Goal: Task Accomplishment & Management: Use online tool/utility

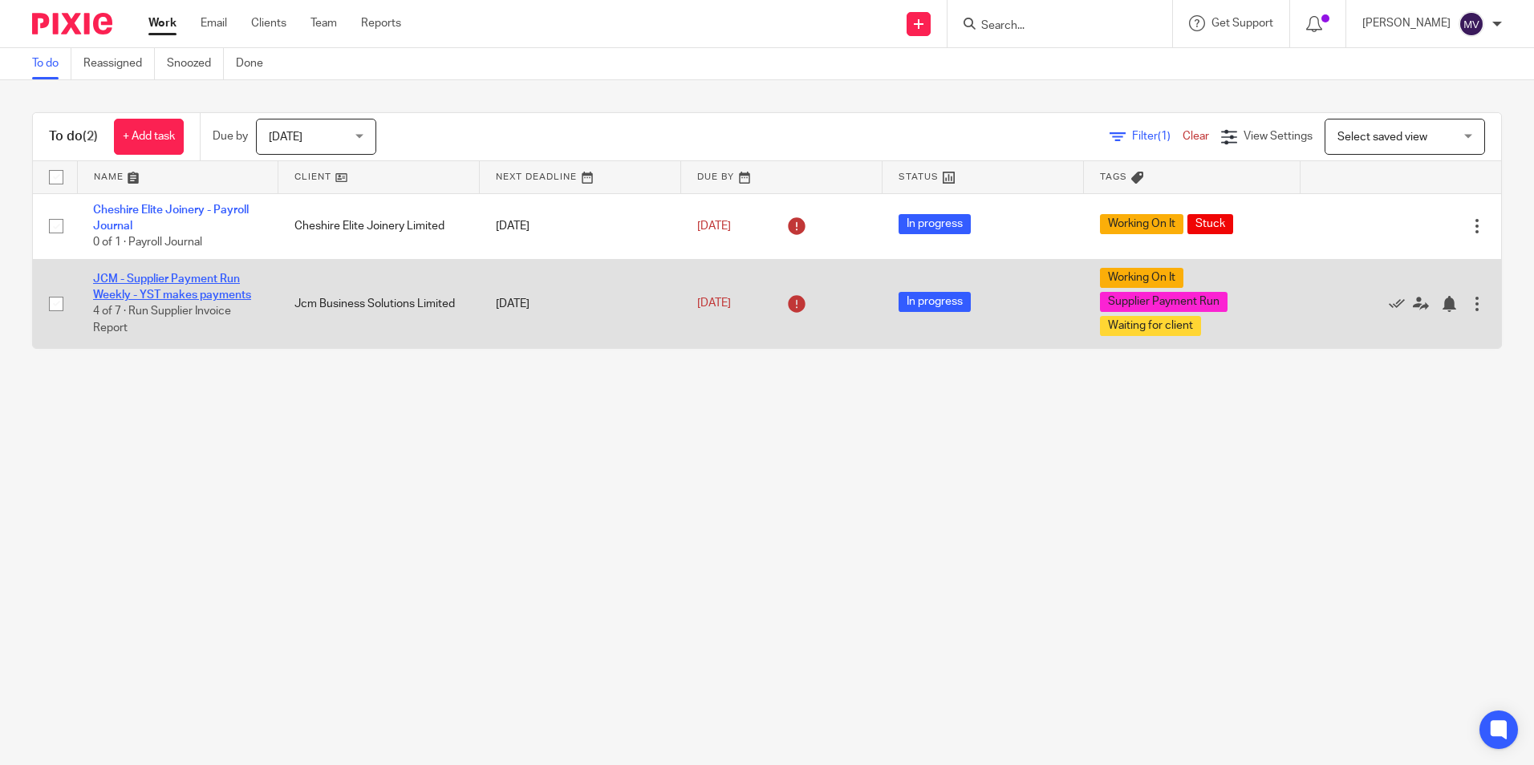
click at [192, 282] on link "JCM - Supplier Payment Run Weekly - YST makes payments" at bounding box center [172, 287] width 158 height 27
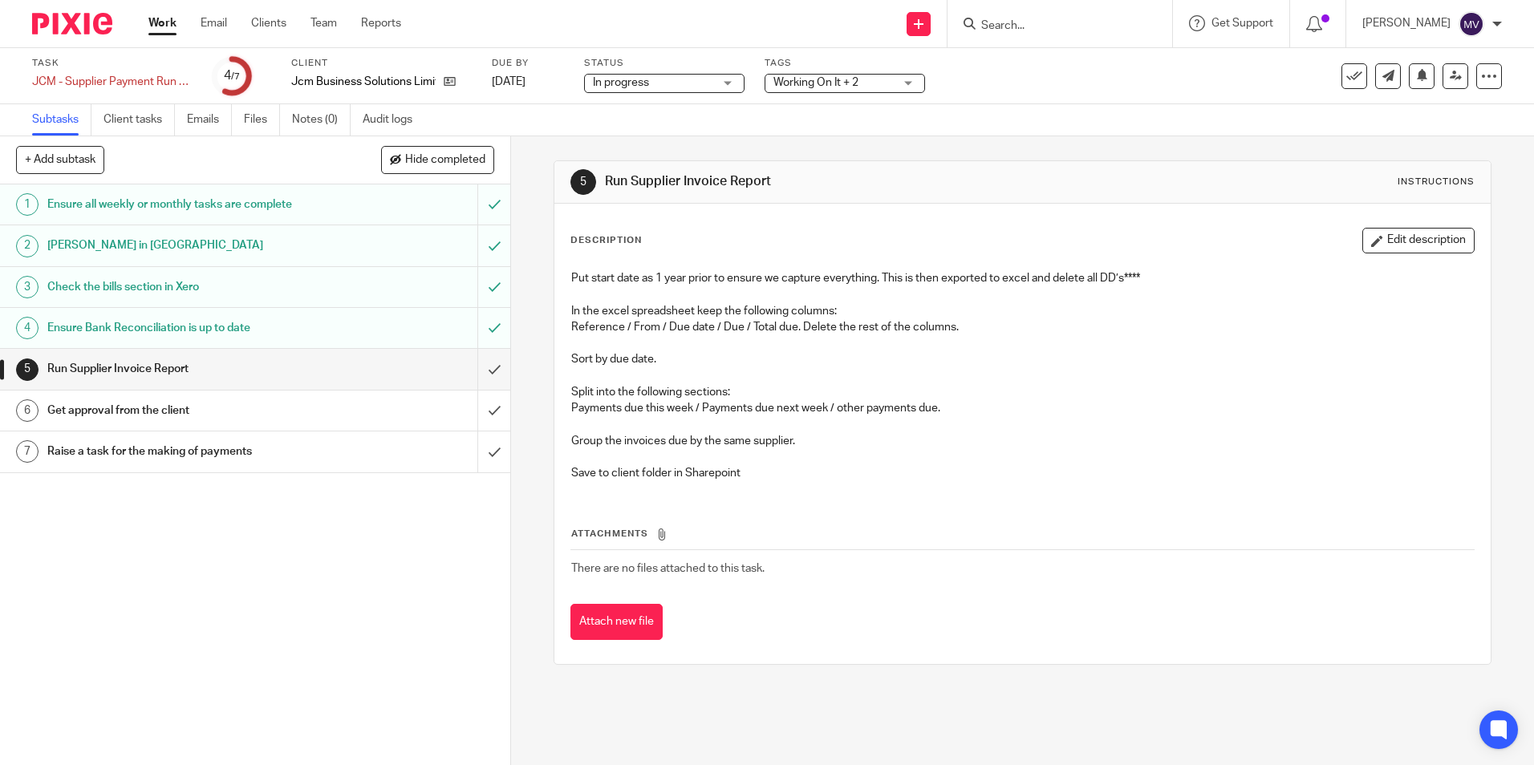
click at [793, 89] on span "Working On It + 2" at bounding box center [833, 83] width 120 height 17
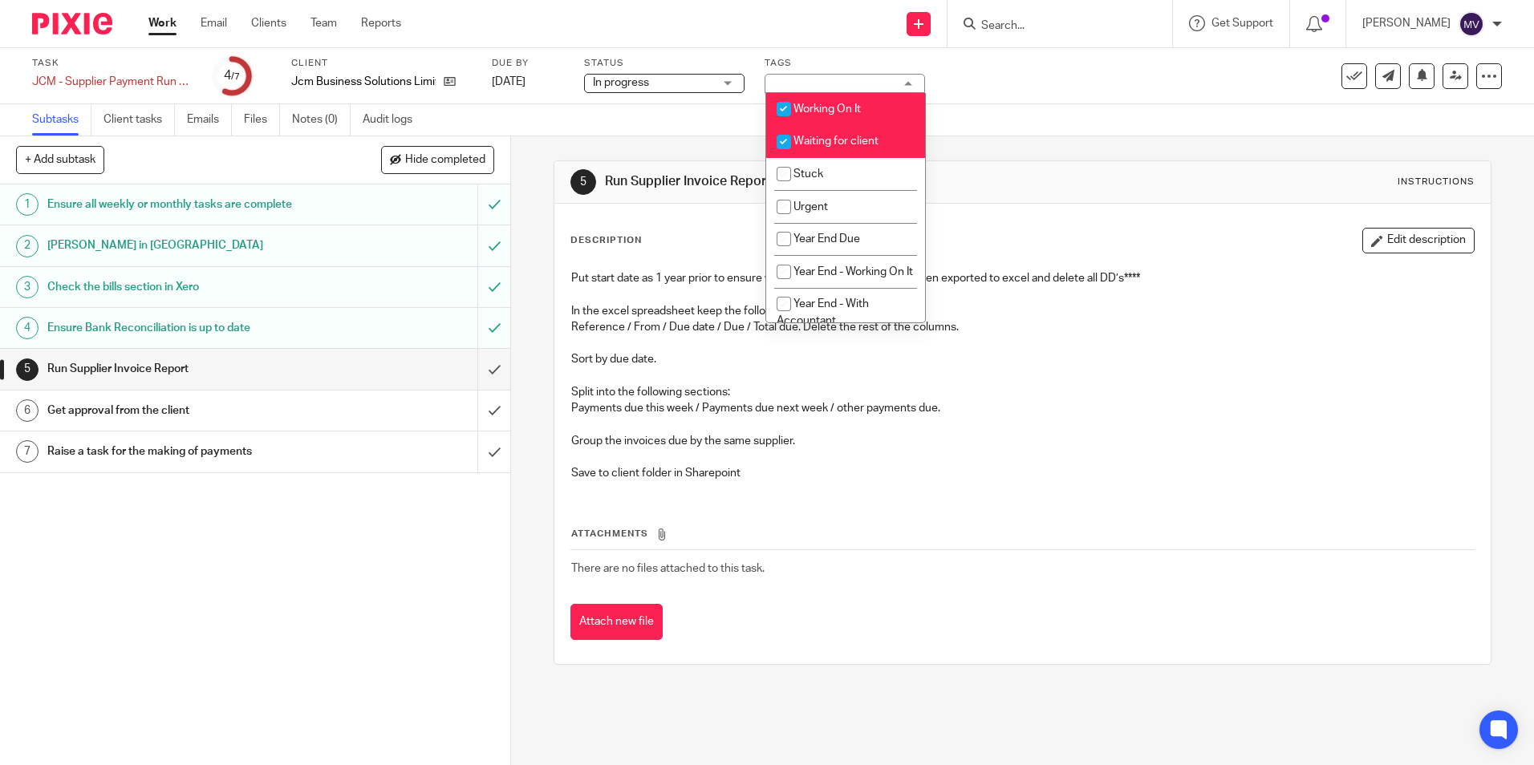
click at [784, 107] on input "checkbox" at bounding box center [783, 109] width 30 height 30
checkbox input "false"
click at [781, 141] on input "checkbox" at bounding box center [783, 142] width 30 height 30
click at [784, 137] on input "checkbox" at bounding box center [783, 142] width 30 height 30
checkbox input "true"
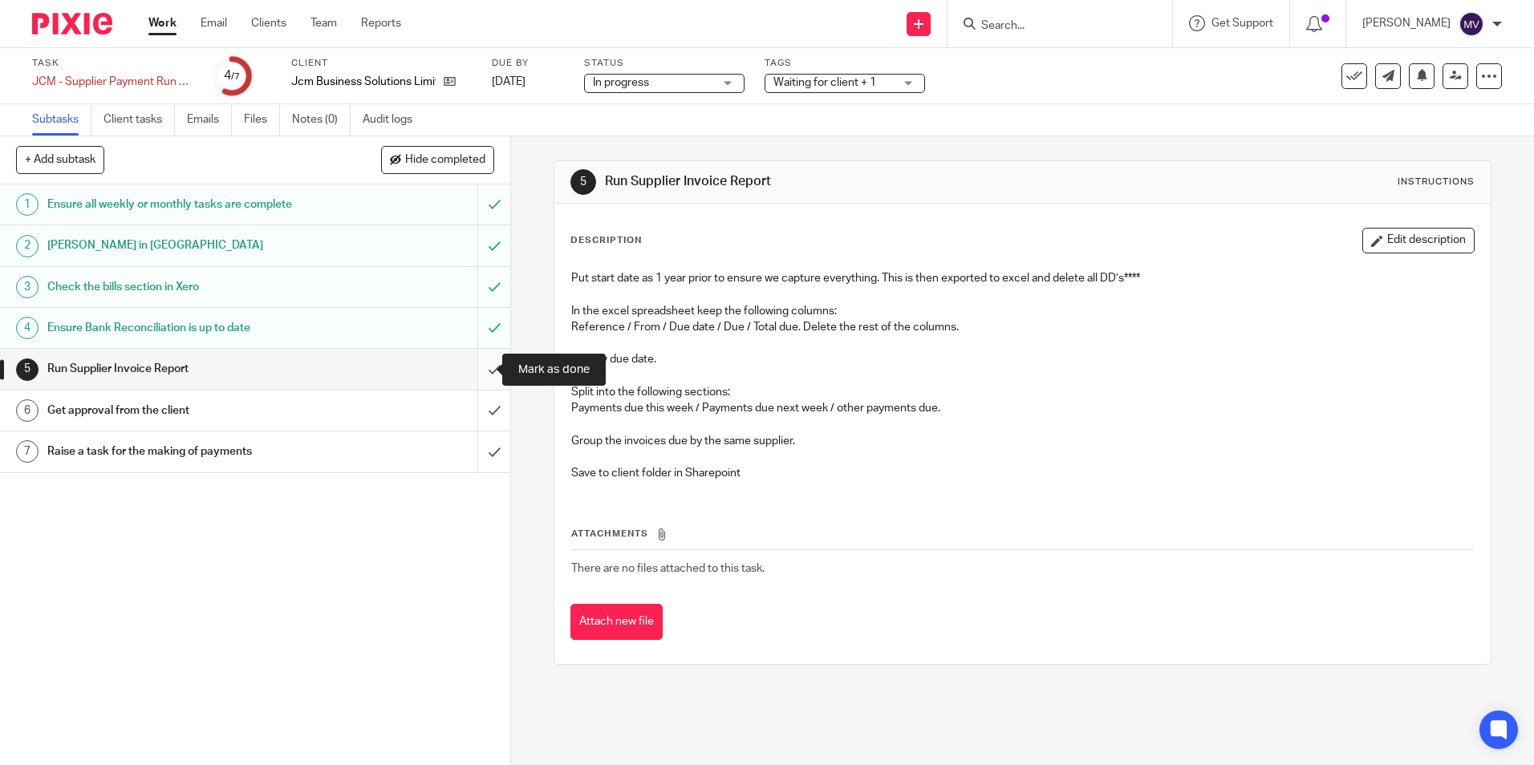
click at [476, 369] on input "submit" at bounding box center [255, 369] width 510 height 40
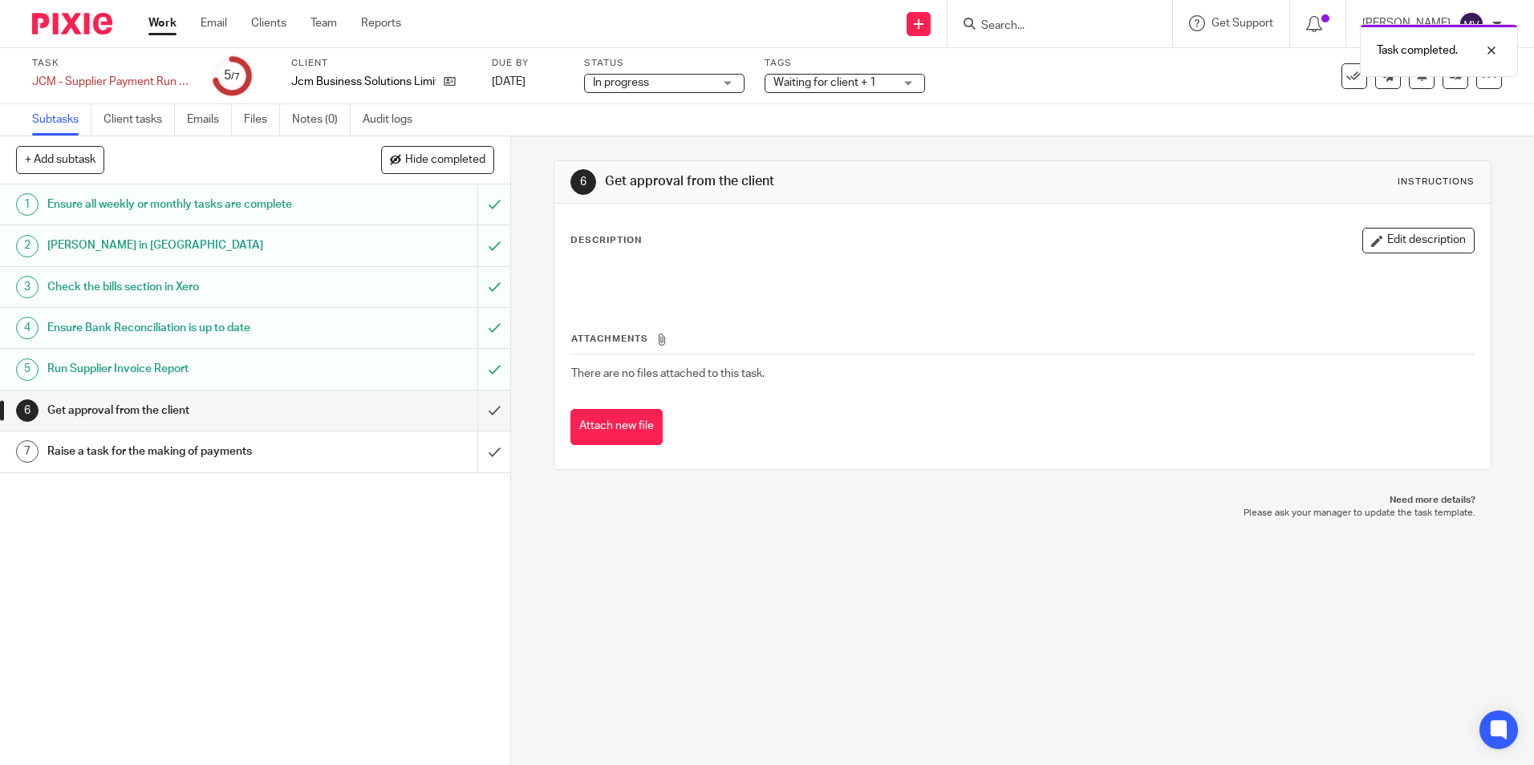
click at [809, 91] on div "Waiting for client + 1" at bounding box center [844, 83] width 160 height 19
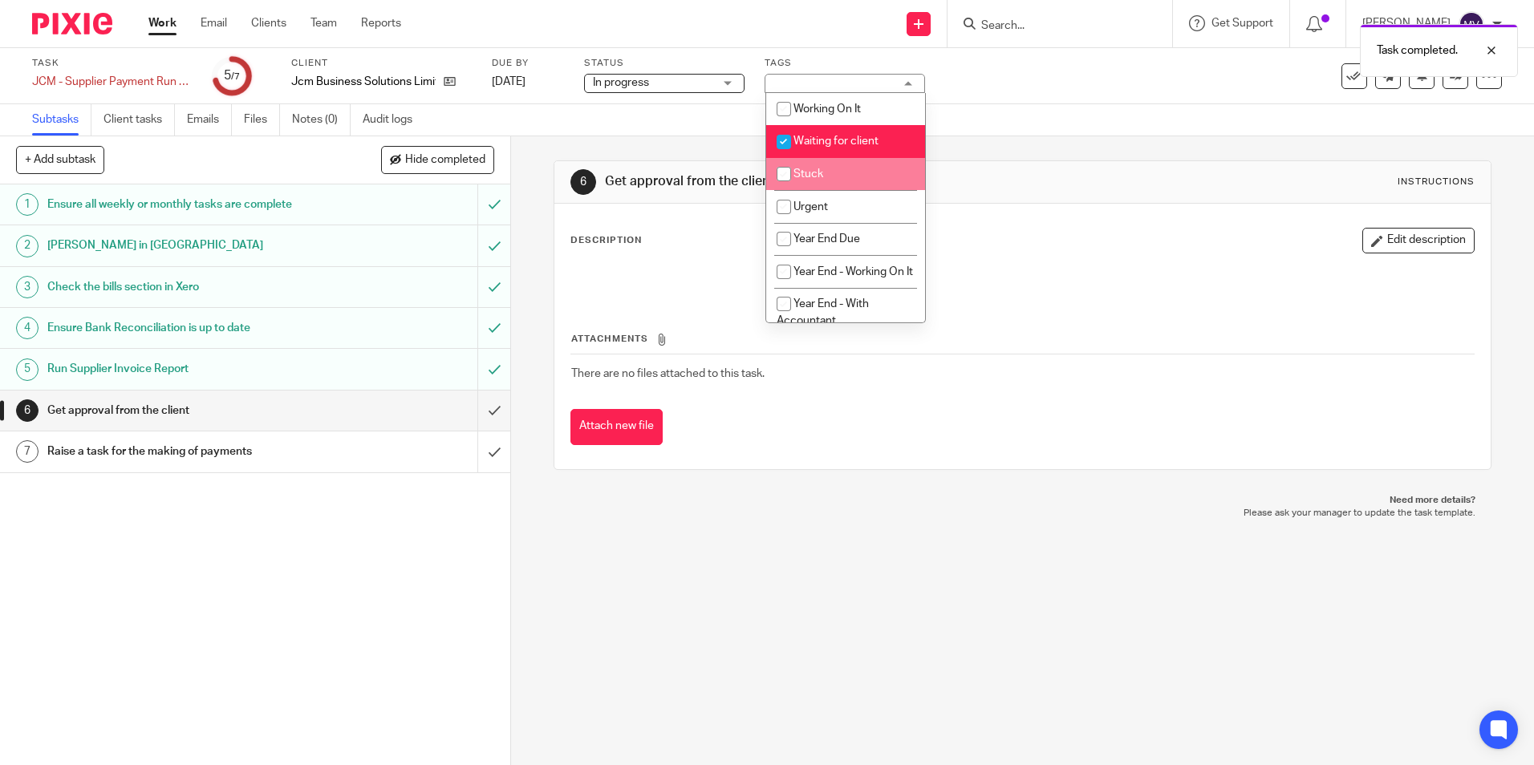
click at [665, 590] on div "6 Get approval from the client Instructions Description Edit description Attach…" at bounding box center [1022, 450] width 1023 height 629
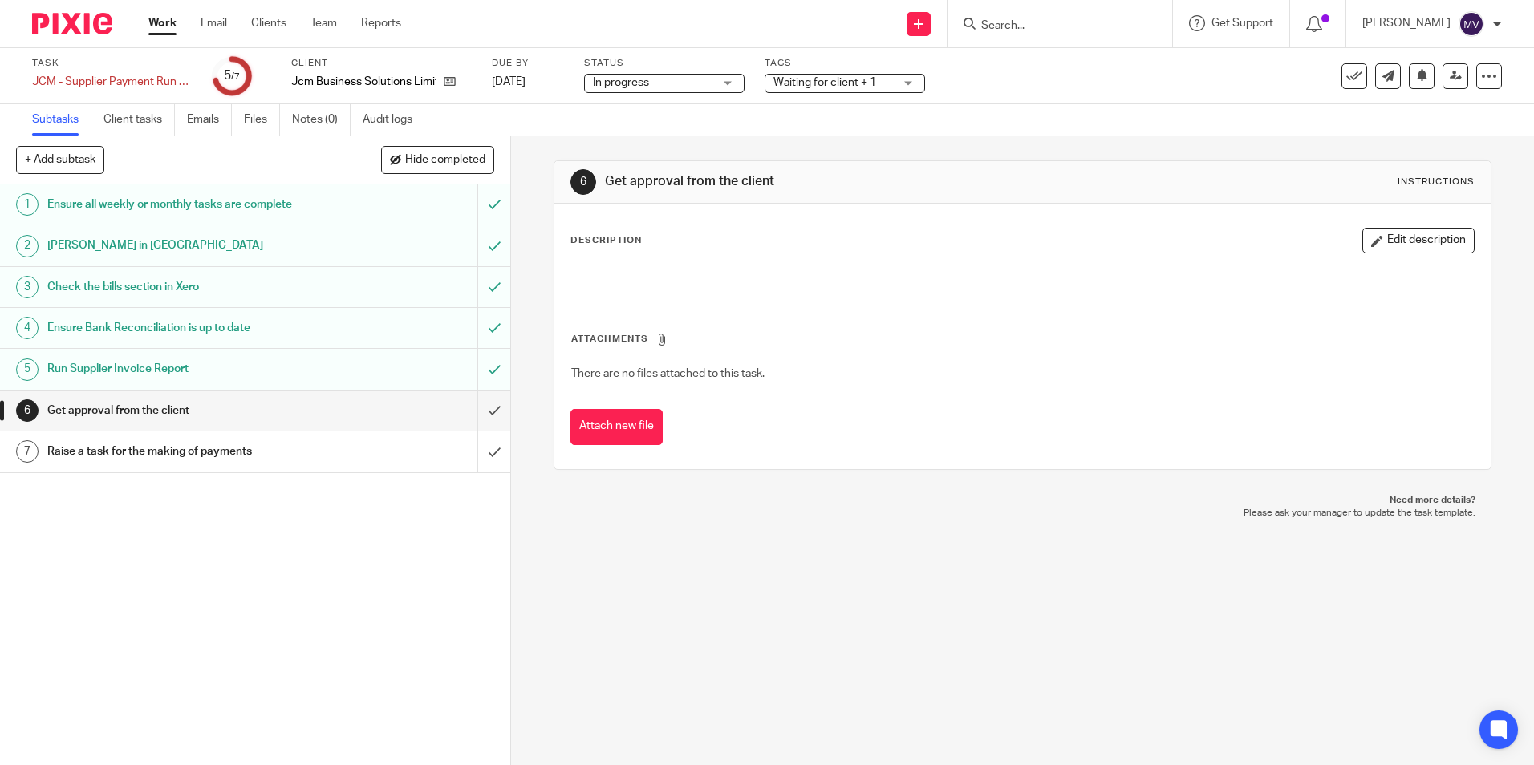
click at [168, 20] on link "Work" at bounding box center [162, 23] width 28 height 16
